Goal: Navigation & Orientation: Go to known website

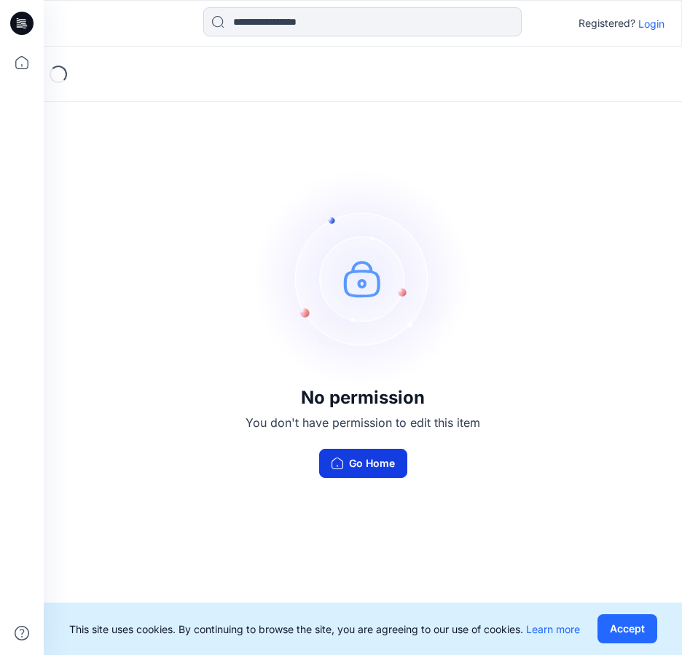
click at [391, 465] on button "Go Home" at bounding box center [363, 463] width 88 height 29
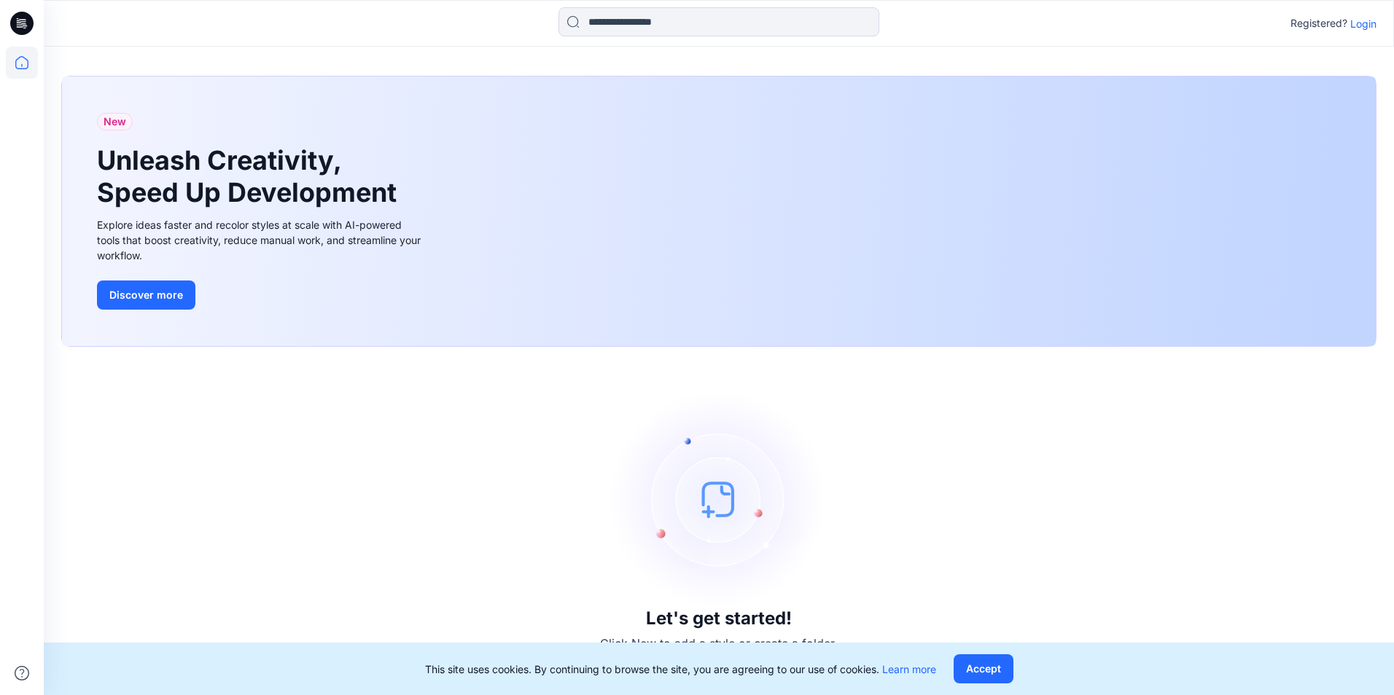
click at [681, 495] on img at bounding box center [718, 499] width 219 height 219
click at [681, 613] on h3 "Let's get started!" at bounding box center [719, 619] width 146 height 20
click at [681, 445] on div "Let's get started! Click New to add a style or create a folder." at bounding box center [718, 520] width 1315 height 313
click at [681, 189] on div "New Unleash Creativity, Speed Up Development Explore ideas faster and recolor s…" at bounding box center [718, 212] width 1313 height 270
click at [681, 654] on button "Accept" at bounding box center [983, 668] width 60 height 29
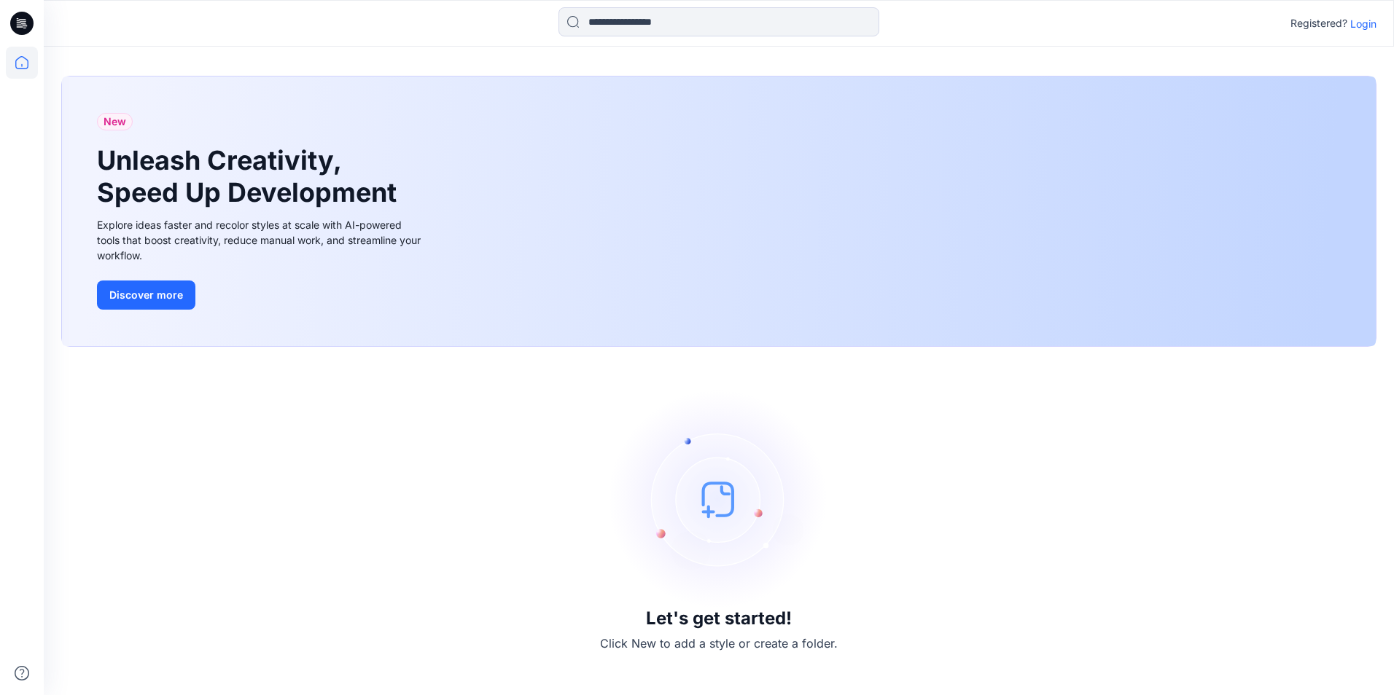
click at [681, 537] on img at bounding box center [718, 499] width 219 height 219
click at [681, 582] on img at bounding box center [718, 499] width 219 height 219
click at [681, 614] on h3 "Let's get started!" at bounding box center [719, 619] width 146 height 20
